Goal: Task Accomplishment & Management: Use online tool/utility

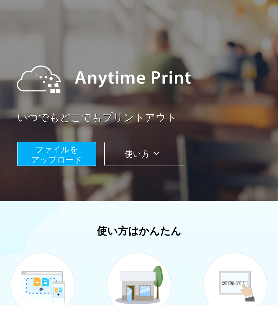
scroll to position [145, 0]
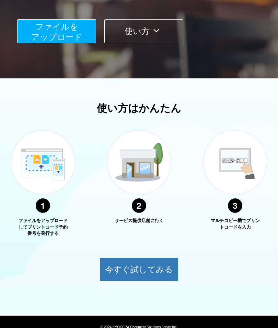
click at [152, 270] on button "今すぐ試してみる" at bounding box center [139, 269] width 79 height 24
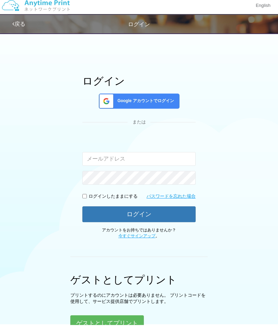
scroll to position [51, 0]
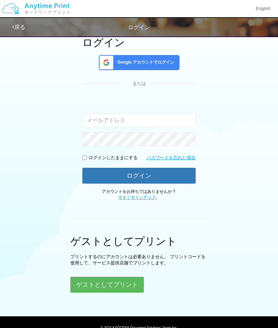
click at [125, 283] on button "ゲストとしてプリント" at bounding box center [107, 285] width 74 height 16
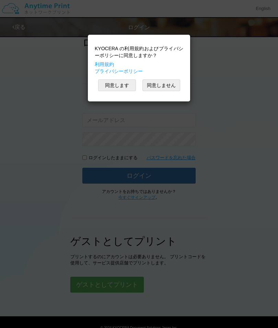
click at [128, 87] on button "同意します" at bounding box center [117, 85] width 38 height 12
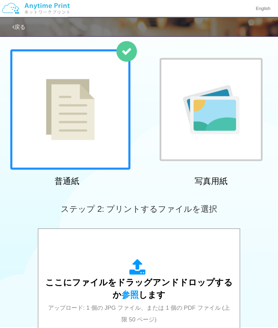
scroll to position [33, 0]
click at [144, 269] on icon at bounding box center [138, 267] width 19 height 17
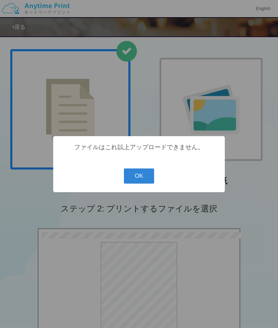
click at [139, 183] on button "OK" at bounding box center [139, 175] width 31 height 15
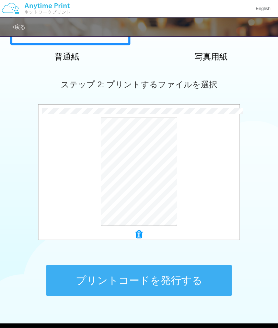
scroll to position [165, 0]
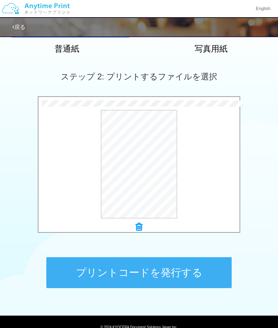
click at [185, 274] on button "プリントコードを発行する" at bounding box center [138, 272] width 185 height 31
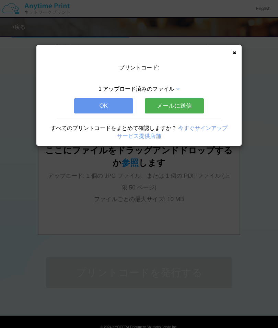
scroll to position [0, 0]
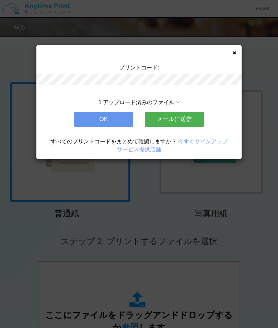
click at [232, 56] on div "プリントコード: 1 アップロード済みのファイル OK メールに送信 すべてのプリントコードをまとめて確認しますか？ 今すぐサインアップ サービス提供店舗" at bounding box center [138, 102] width 205 height 114
click at [125, 125] on button "OK" at bounding box center [103, 119] width 59 height 15
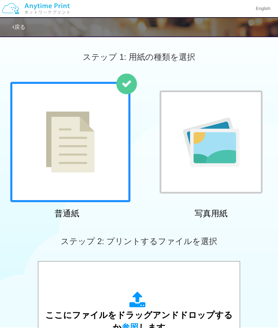
click at [142, 297] on icon at bounding box center [138, 299] width 19 height 17
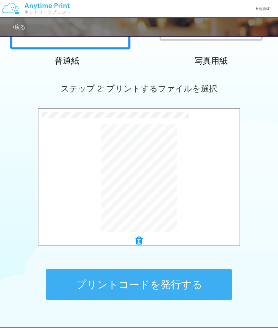
scroll to position [168, 0]
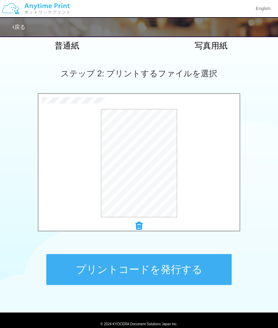
click at [142, 223] on icon at bounding box center [139, 225] width 7 height 9
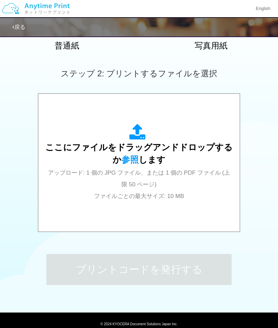
click at [142, 135] on icon at bounding box center [138, 132] width 19 height 17
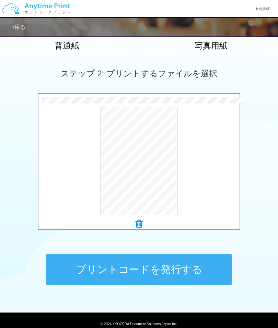
click at [82, 274] on button "プリントコードを発行する" at bounding box center [138, 269] width 185 height 31
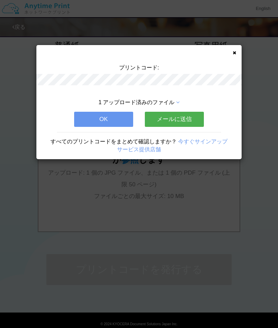
scroll to position [0, 0]
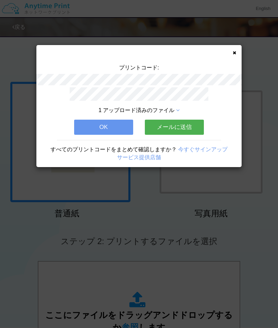
click at [235, 53] on icon at bounding box center [234, 52] width 3 height 4
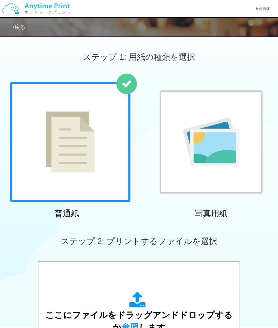
click at [137, 293] on icon at bounding box center [138, 299] width 19 height 17
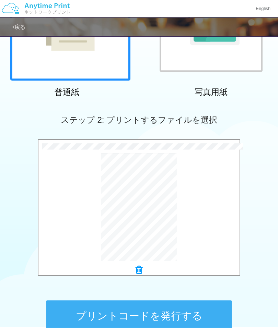
scroll to position [145, 0]
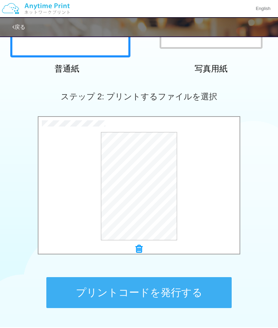
click at [166, 291] on button "プリントコードを発行する" at bounding box center [138, 292] width 185 height 31
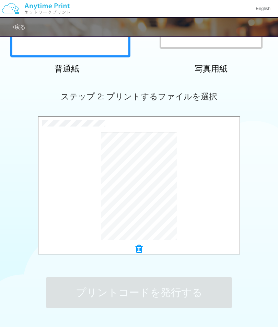
scroll to position [0, 0]
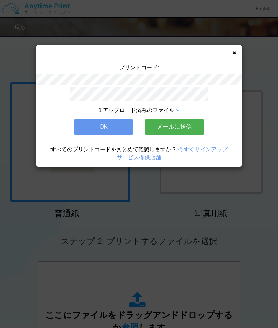
click at [235, 55] on icon at bounding box center [234, 52] width 3 height 4
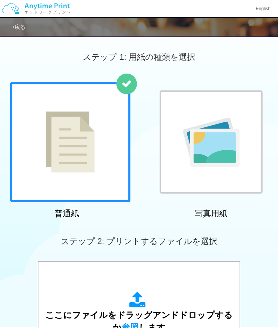
click at [144, 301] on icon at bounding box center [138, 299] width 19 height 17
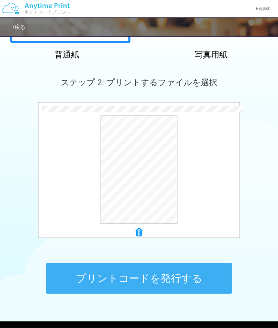
click at [196, 278] on button "プリントコードを発行する" at bounding box center [138, 278] width 185 height 31
